Goal: Find specific page/section: Find specific page/section

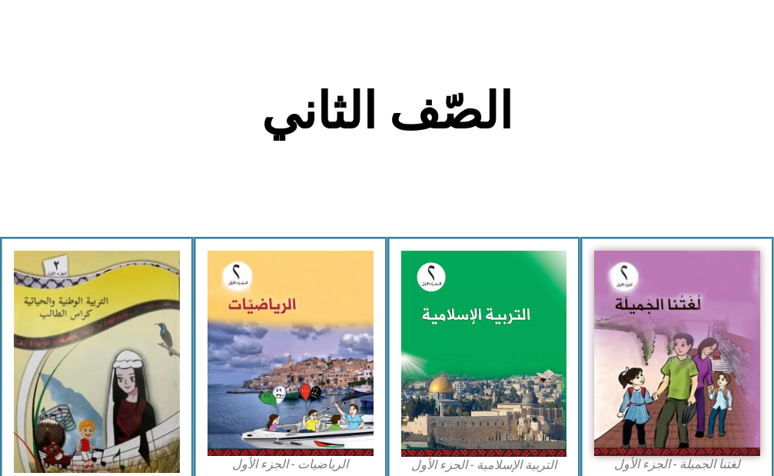
scroll to position [307, 0]
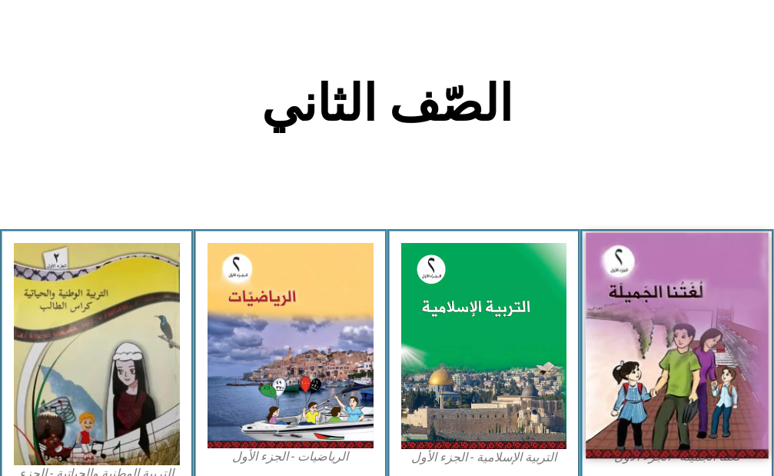
click at [668, 277] on img at bounding box center [677, 345] width 182 height 226
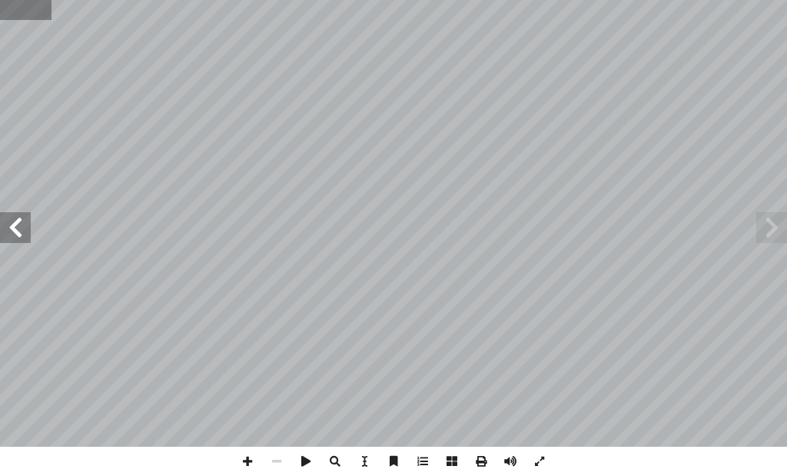
click at [22, 10] on input "text" at bounding box center [25, 10] width 51 height 20
type input "*"
type input "**"
click at [778, 227] on span at bounding box center [771, 227] width 31 height 31
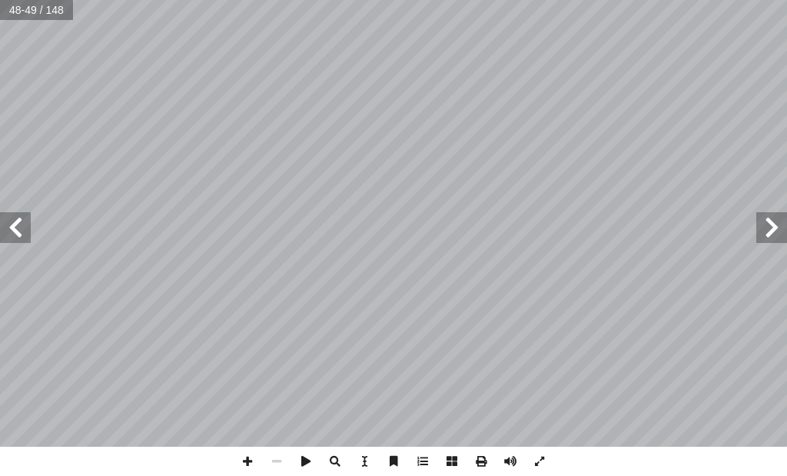
click at [778, 227] on span at bounding box center [771, 227] width 31 height 31
click at [541, 457] on span at bounding box center [539, 460] width 29 height 29
